Goal: Information Seeking & Learning: Learn about a topic

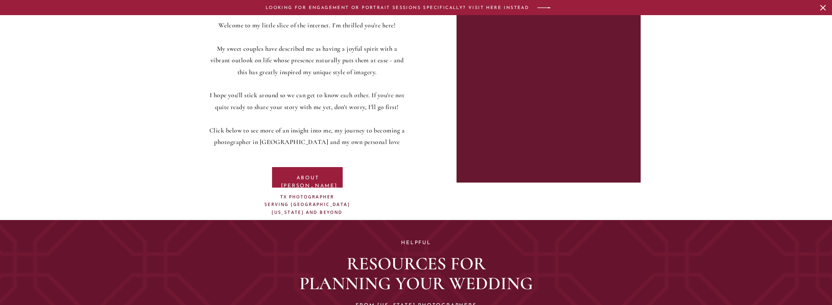
scroll to position [2593, 0]
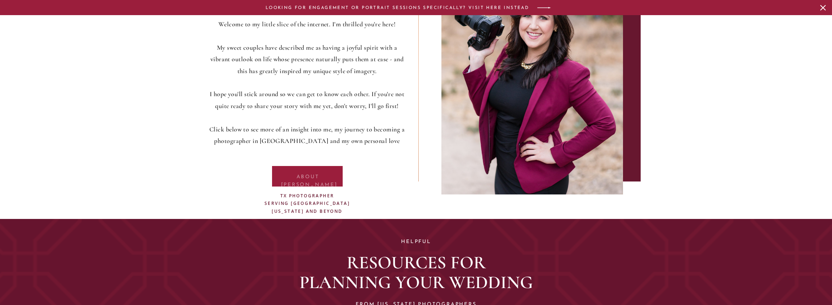
click at [308, 173] on p "about stefani" at bounding box center [308, 176] width 54 height 6
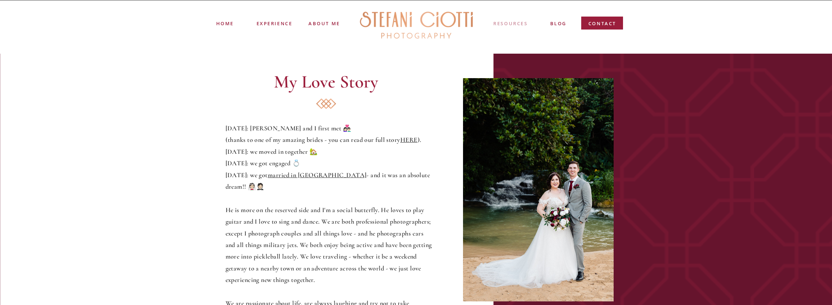
click at [514, 23] on nav "resources" at bounding box center [511, 24] width 36 height 8
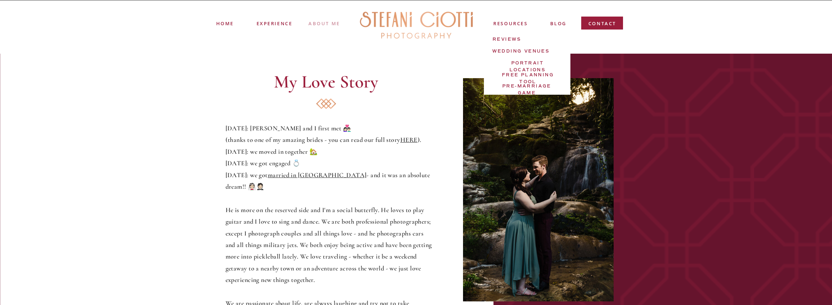
click at [322, 23] on nav "ABOUT me" at bounding box center [324, 23] width 33 height 6
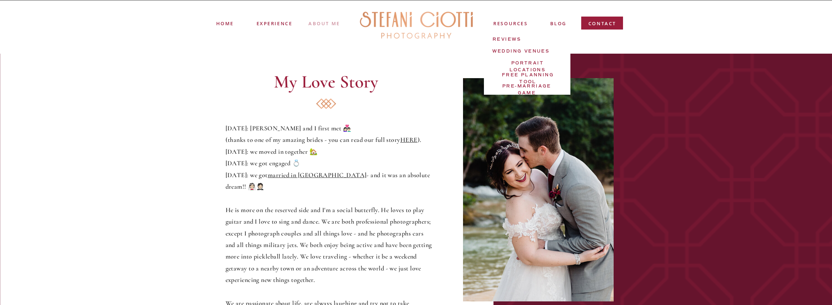
click at [321, 23] on nav "ABOUT me" at bounding box center [324, 23] width 33 height 6
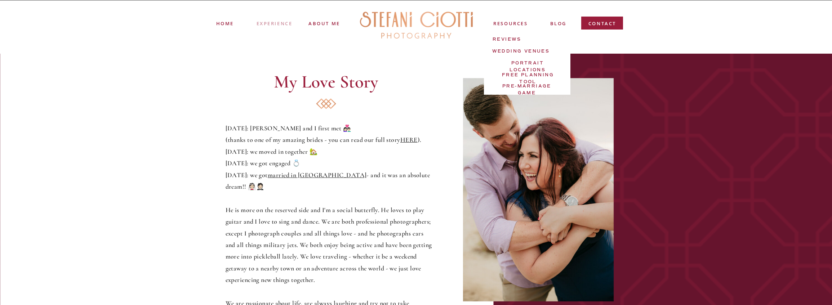
click at [271, 23] on nav "experience" at bounding box center [274, 23] width 36 height 6
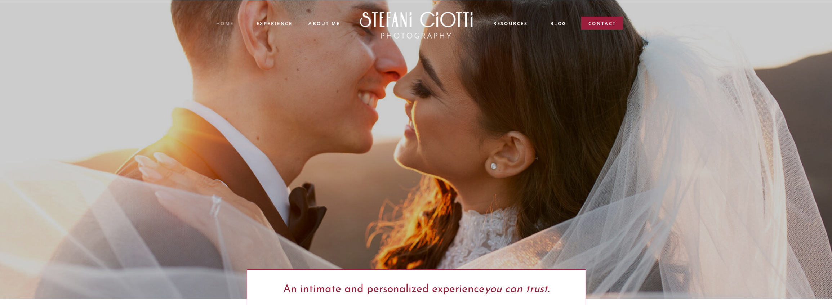
click at [227, 22] on nav "Home" at bounding box center [224, 23] width 17 height 7
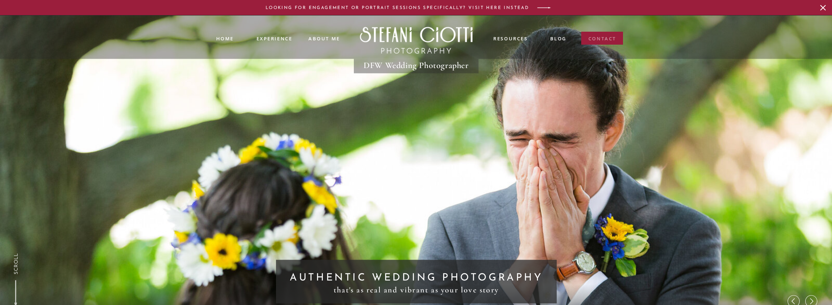
click at [607, 38] on nav "contact" at bounding box center [602, 40] width 28 height 10
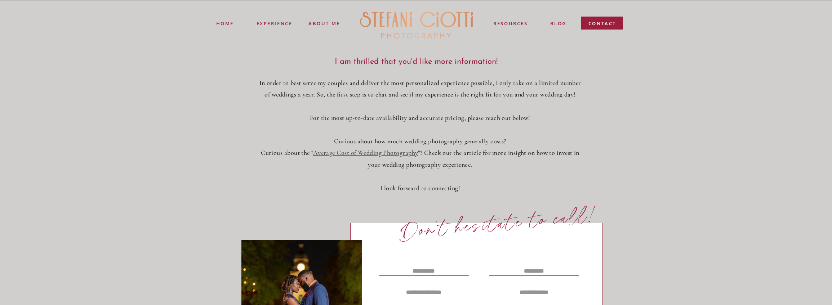
click at [362, 153] on link "Average Cost of Wedding Photography" at bounding box center [365, 153] width 105 height 8
